Goal: Information Seeking & Learning: Understand process/instructions

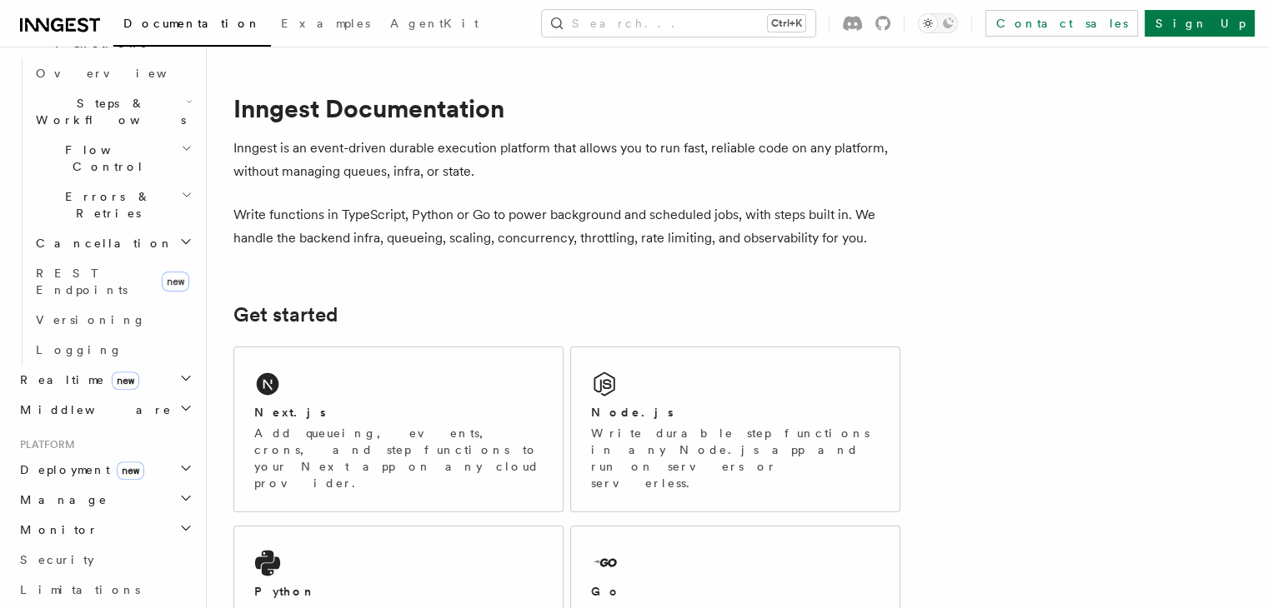
scroll to position [533, 0]
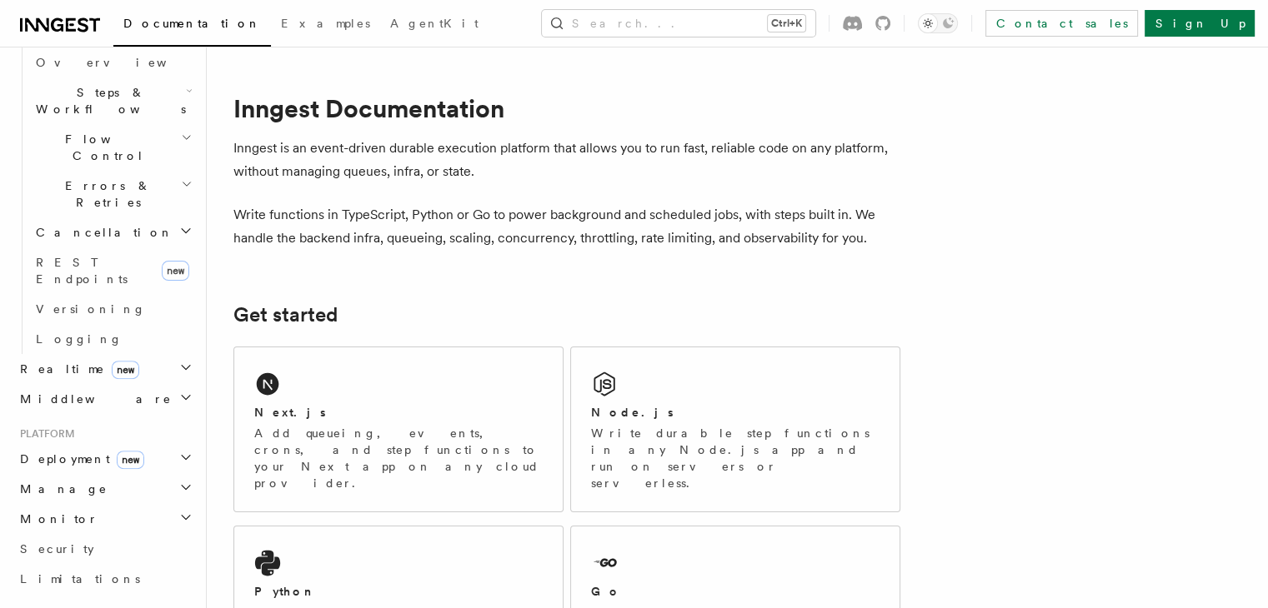
click at [73, 451] on span "Deployment new" at bounding box center [78, 459] width 131 height 17
click at [63, 483] on span "Overview" at bounding box center [122, 489] width 172 height 13
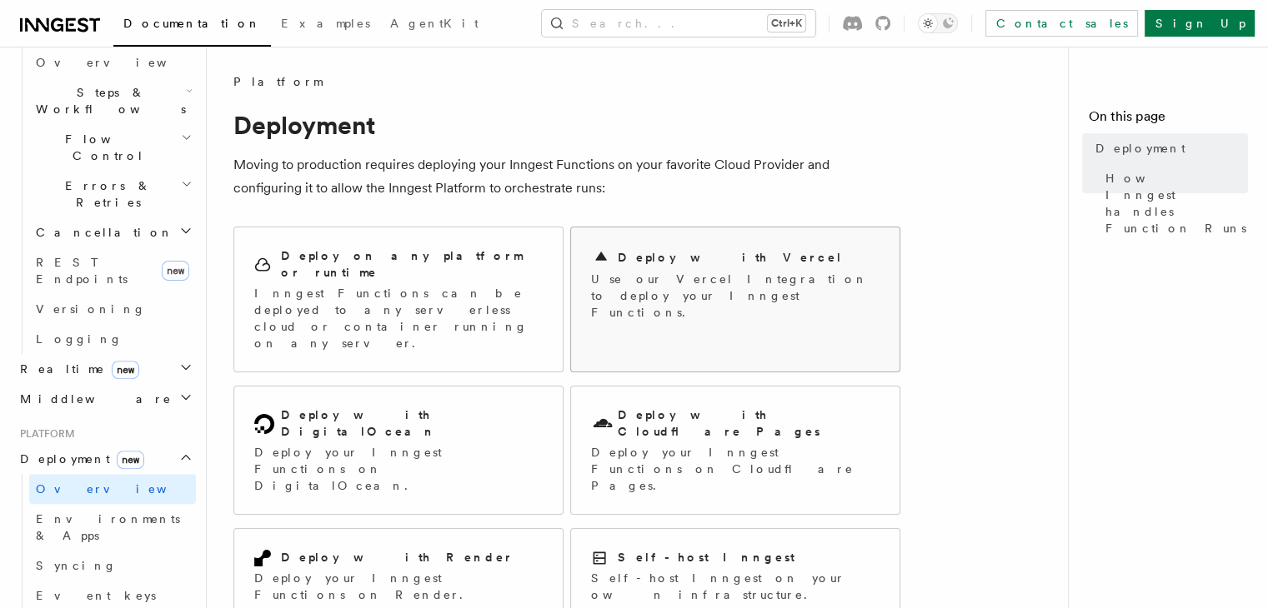
click at [674, 274] on p "Use our Vercel Integration to deploy your Inngest Functions." at bounding box center [735, 296] width 288 height 50
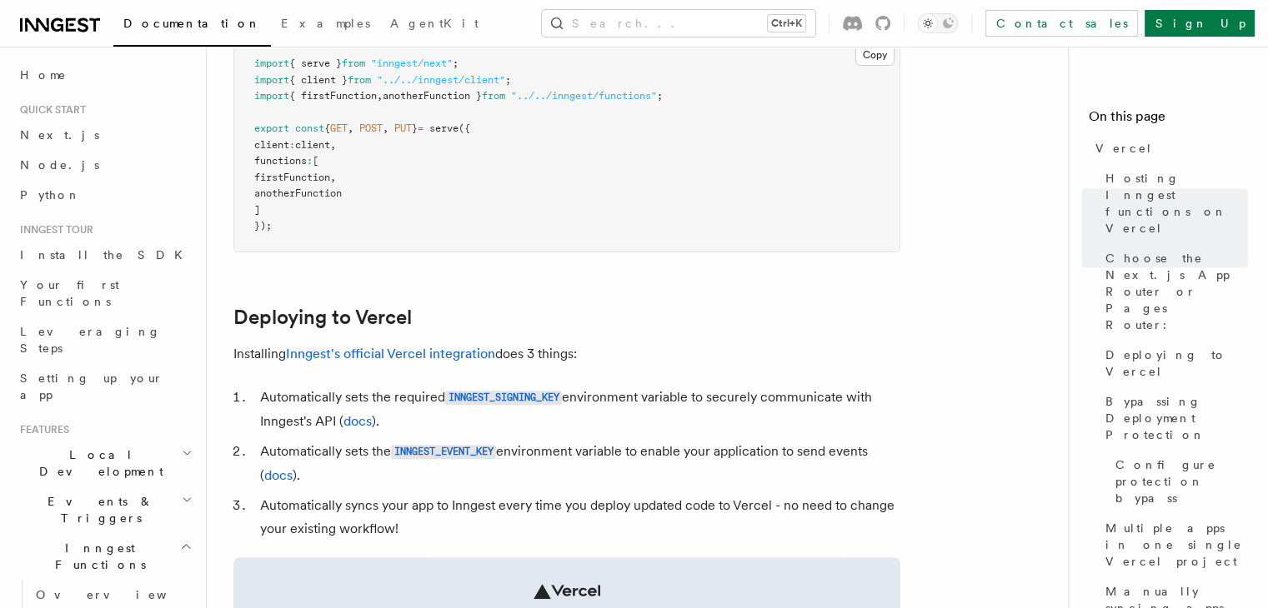
scroll to position [539, 0]
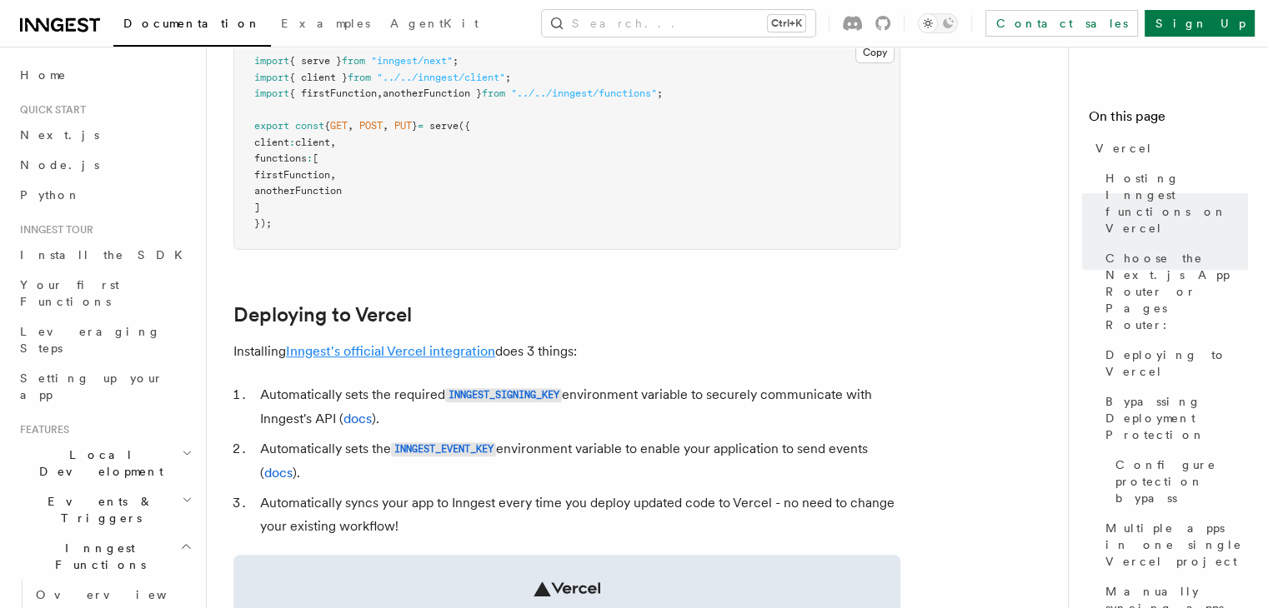
click at [393, 346] on link "Inngest's official Vercel integration" at bounding box center [390, 351] width 209 height 16
drag, startPoint x: 503, startPoint y: 351, endPoint x: 290, endPoint y: 338, distance: 212.9
copy p "Inngest's official Vercel integration"
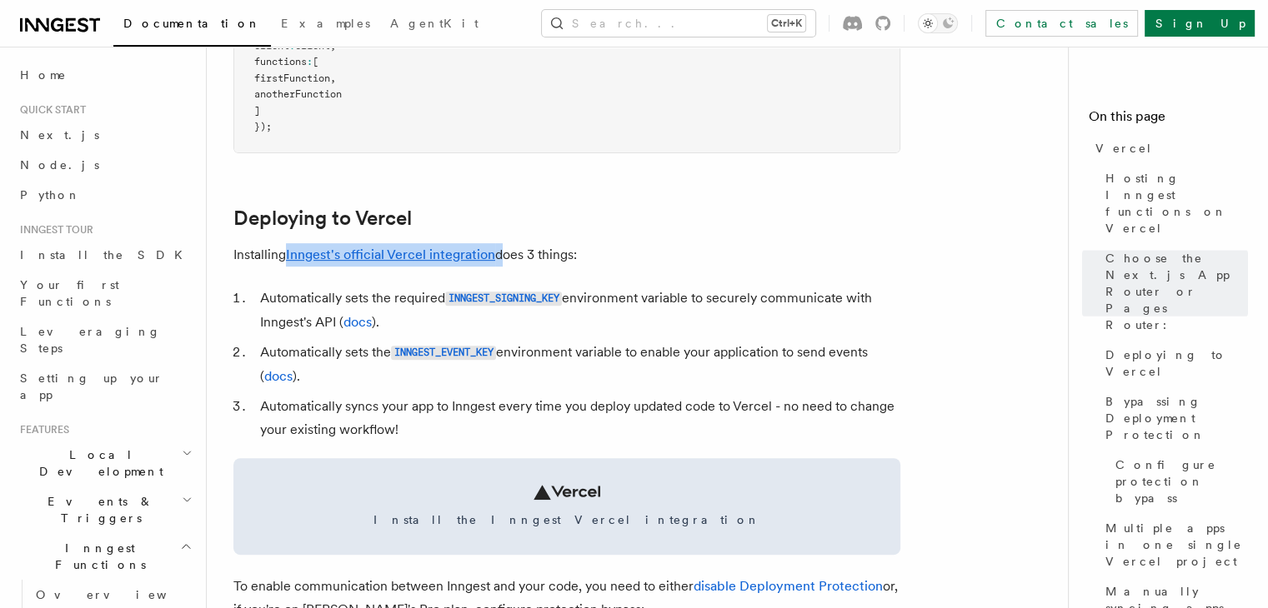
scroll to position [507, 0]
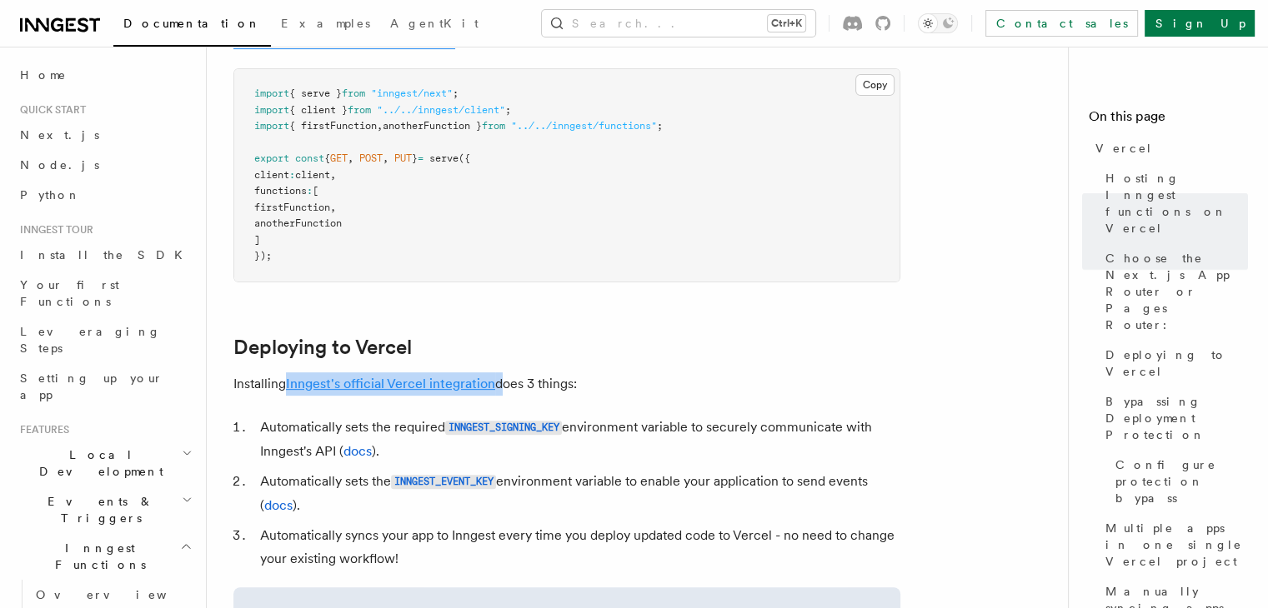
click at [406, 384] on link "Inngest's official Vercel integration" at bounding box center [390, 384] width 209 height 16
